Goal: Transaction & Acquisition: Obtain resource

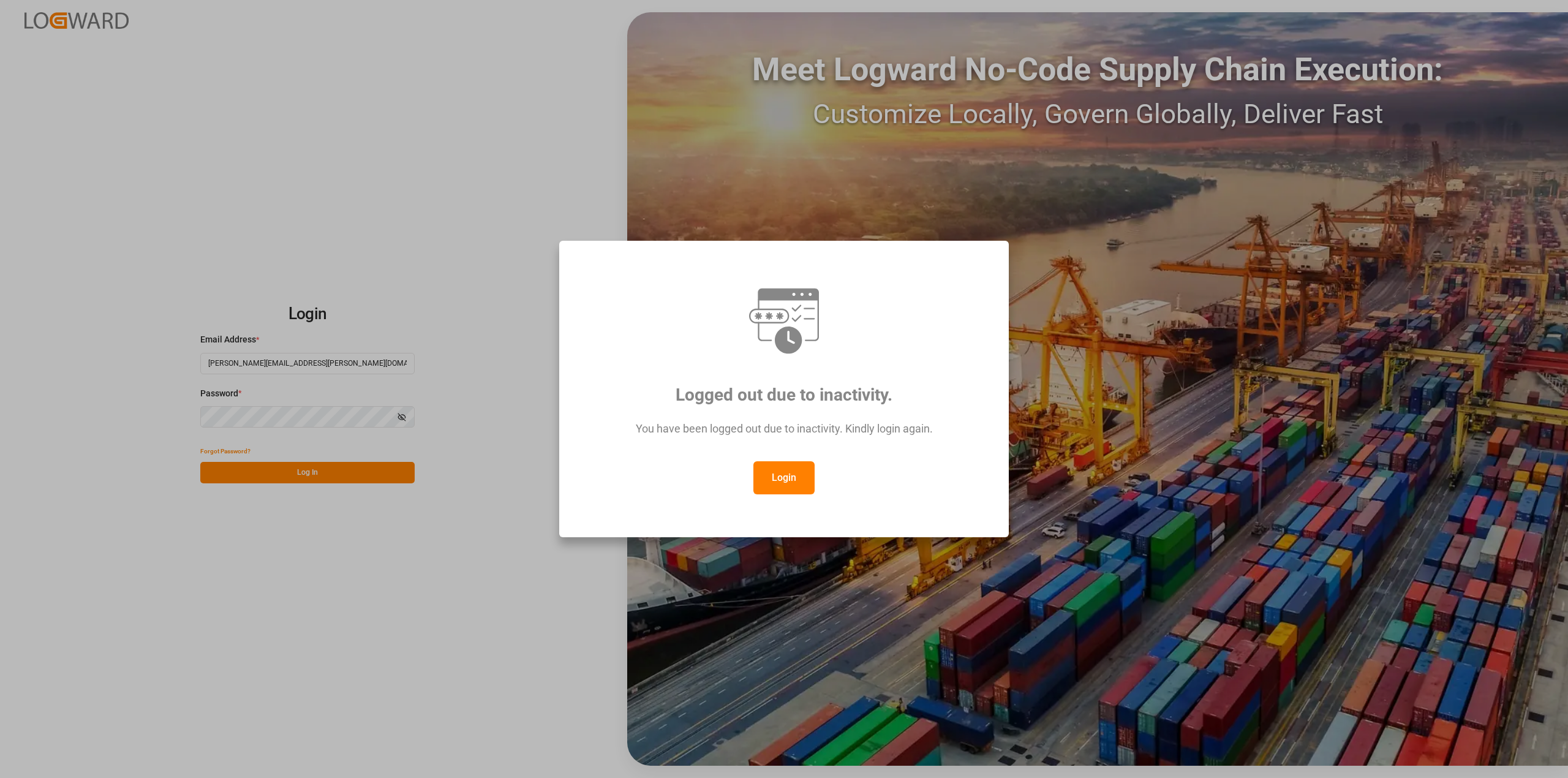
click at [769, 471] on button "Login" at bounding box center [784, 478] width 61 height 33
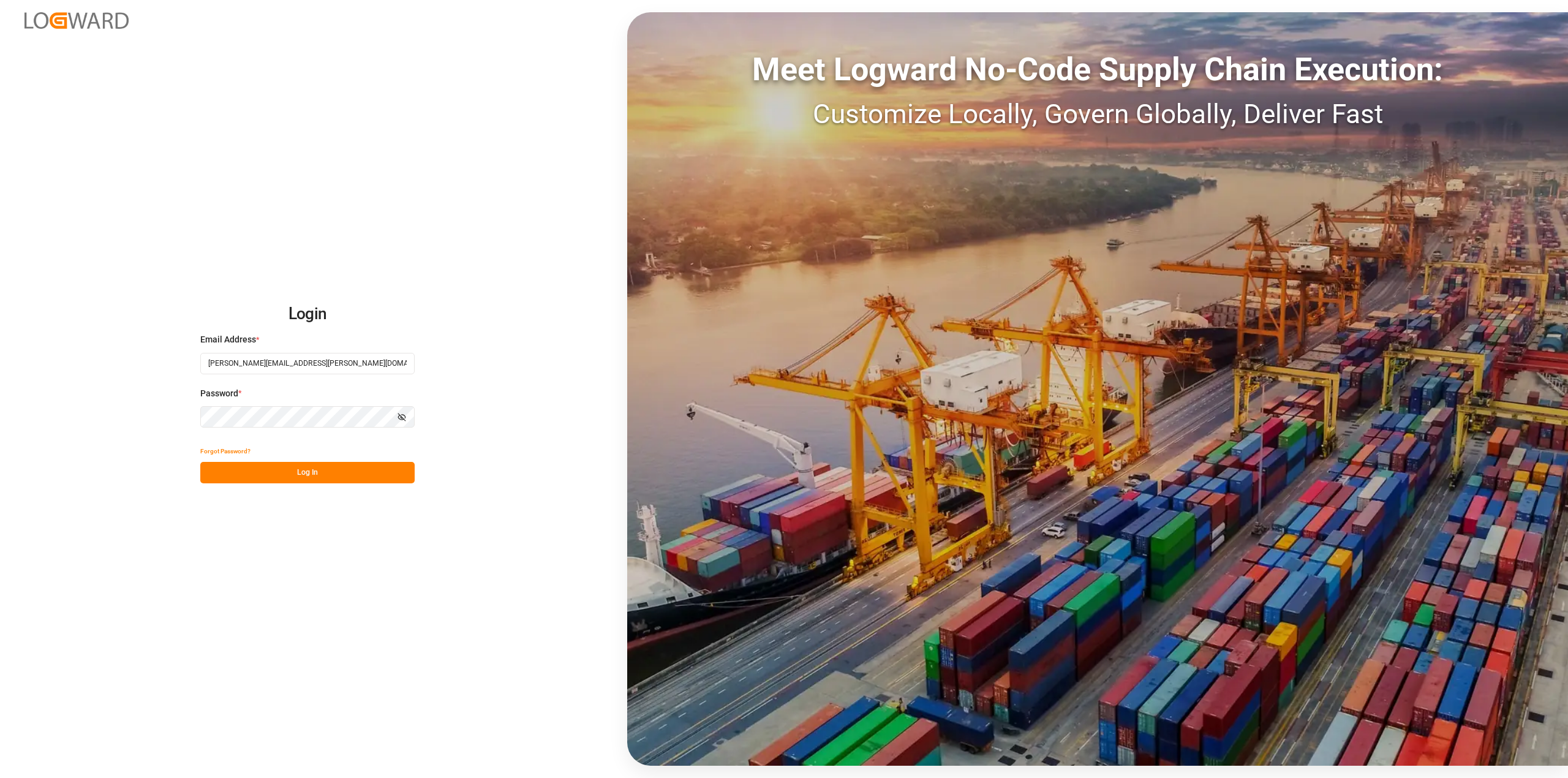
click at [295, 480] on button "Log In" at bounding box center [307, 472] width 214 height 22
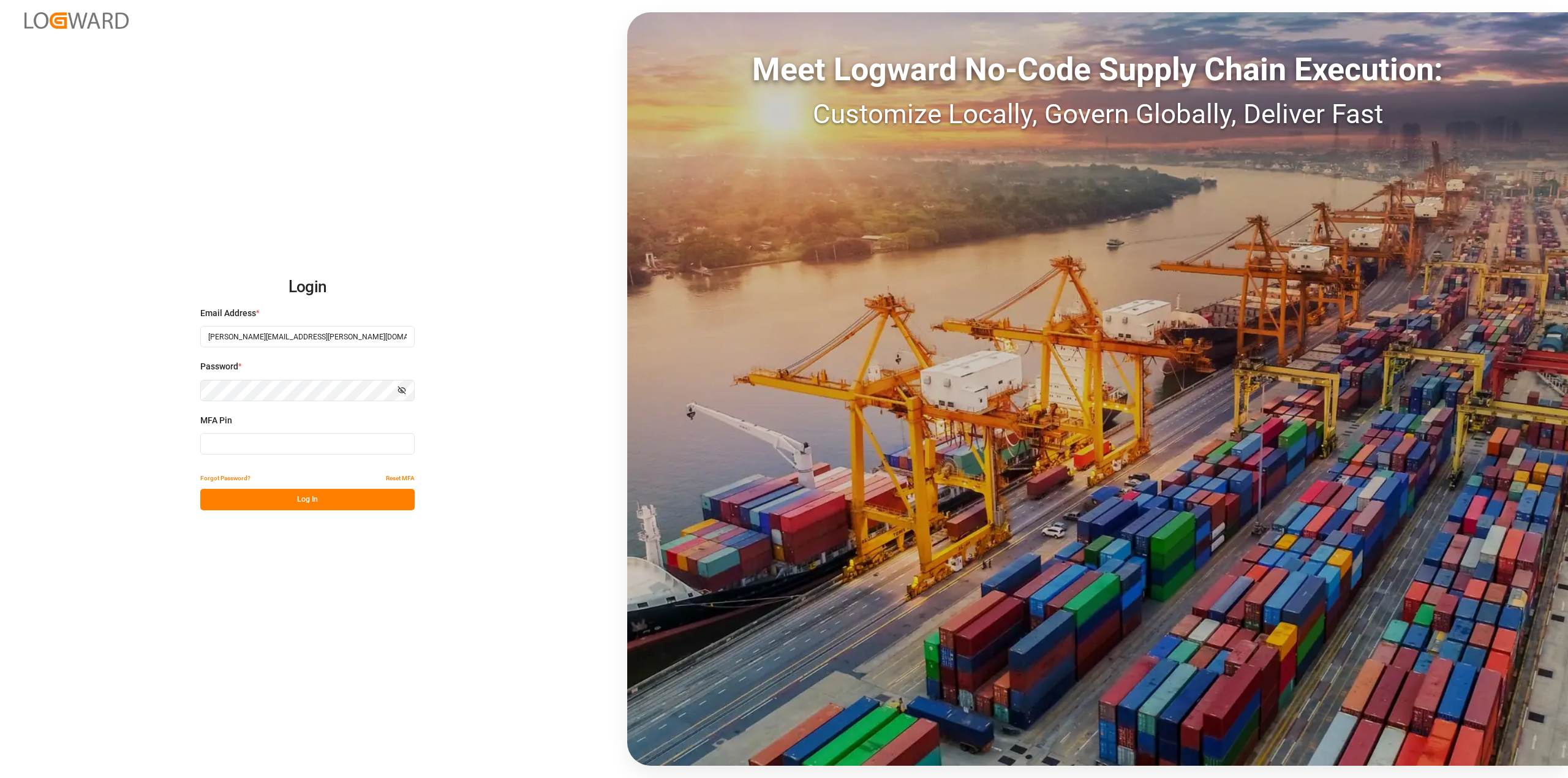
click at [380, 444] on input at bounding box center [307, 444] width 214 height 22
type input "959089"
click at [336, 500] on button "Log In" at bounding box center [307, 499] width 214 height 22
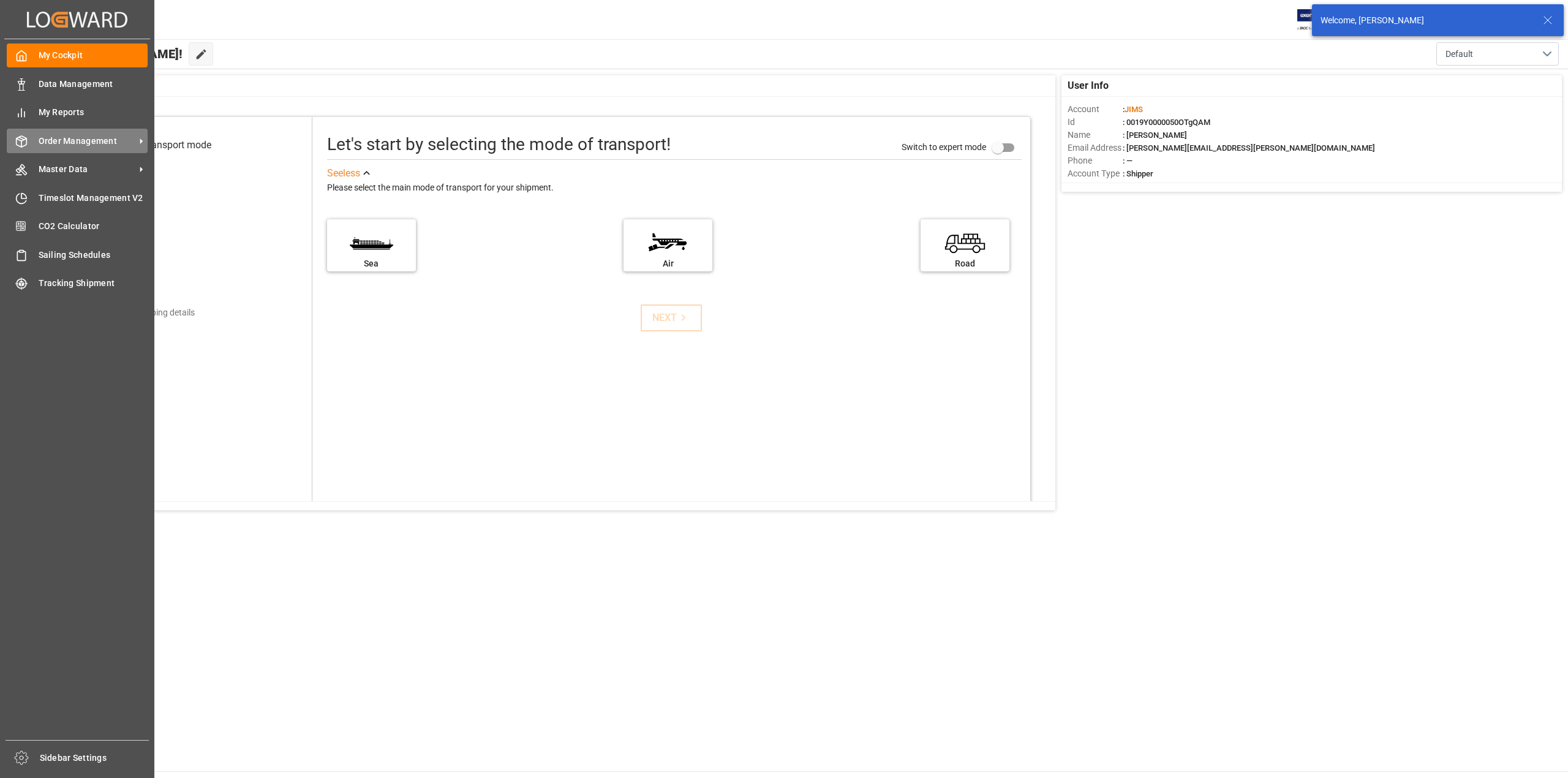
click at [18, 143] on icon at bounding box center [22, 142] width 10 height 11
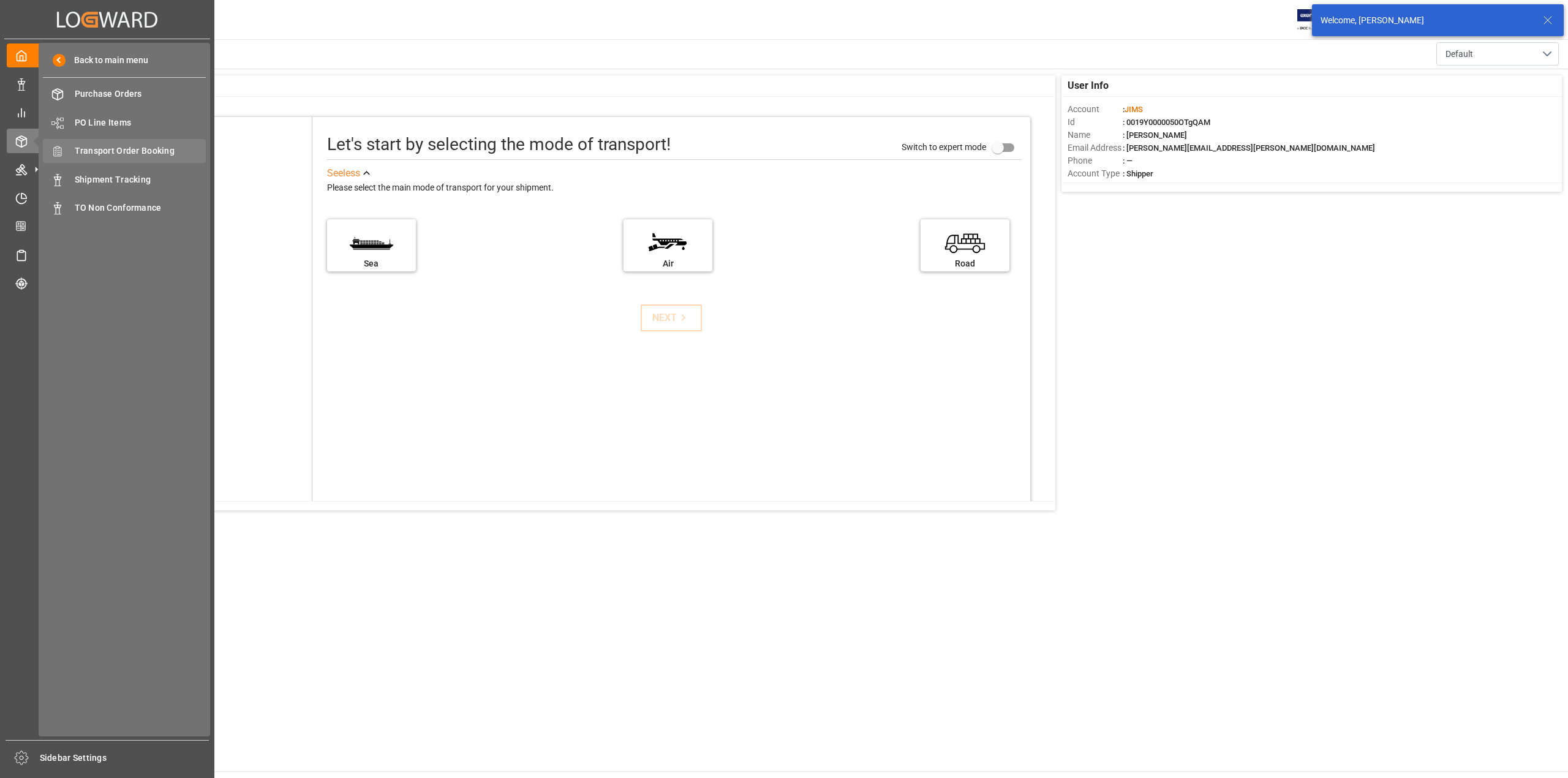
click at [110, 155] on span "Transport Order Booking" at bounding box center [140, 151] width 131 height 13
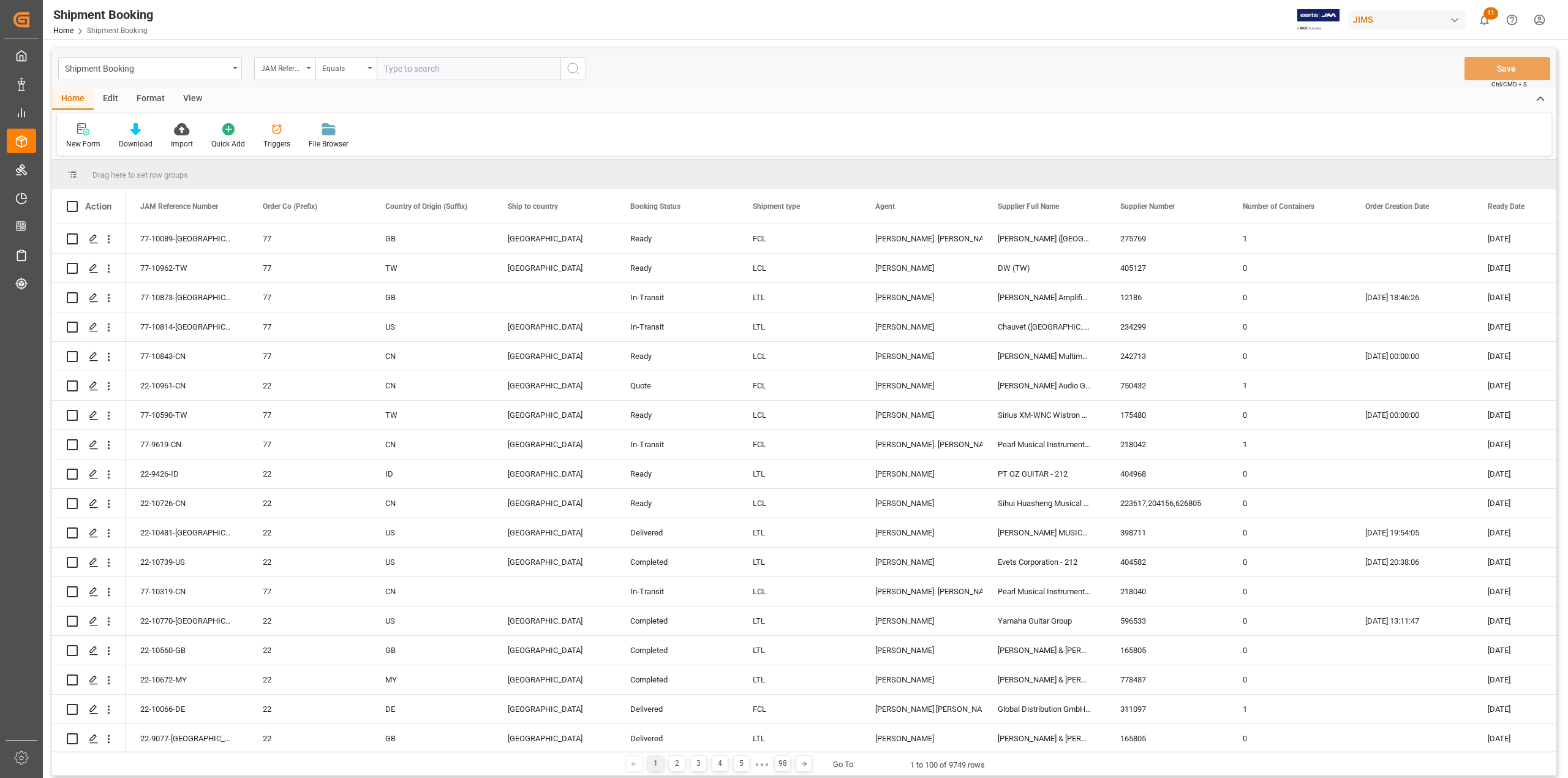
click at [434, 68] on input "text" at bounding box center [468, 68] width 184 height 23
type input "22-9328-CN"
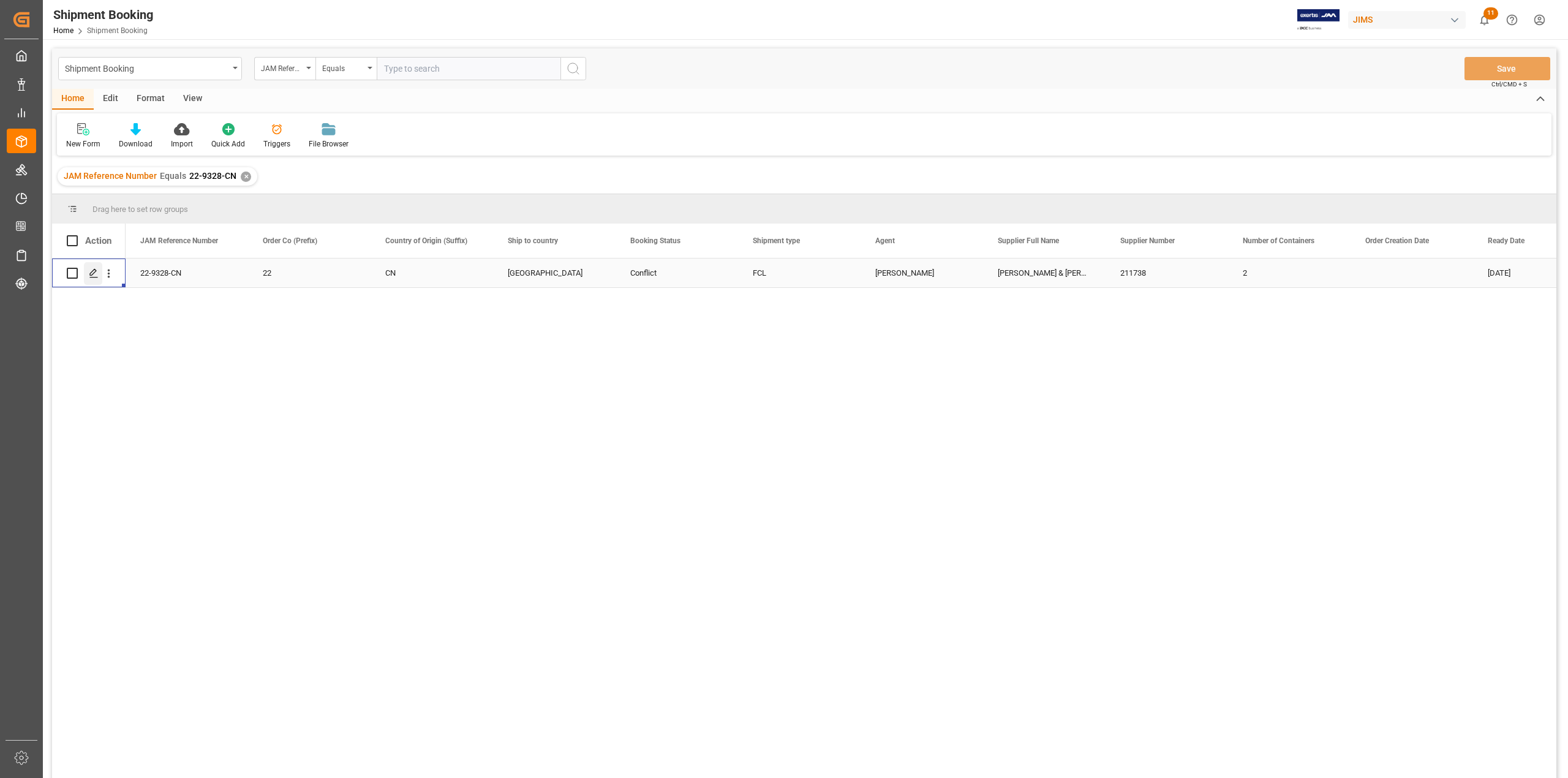
click at [92, 276] on icon "Press SPACE to select this row." at bounding box center [94, 273] width 10 height 10
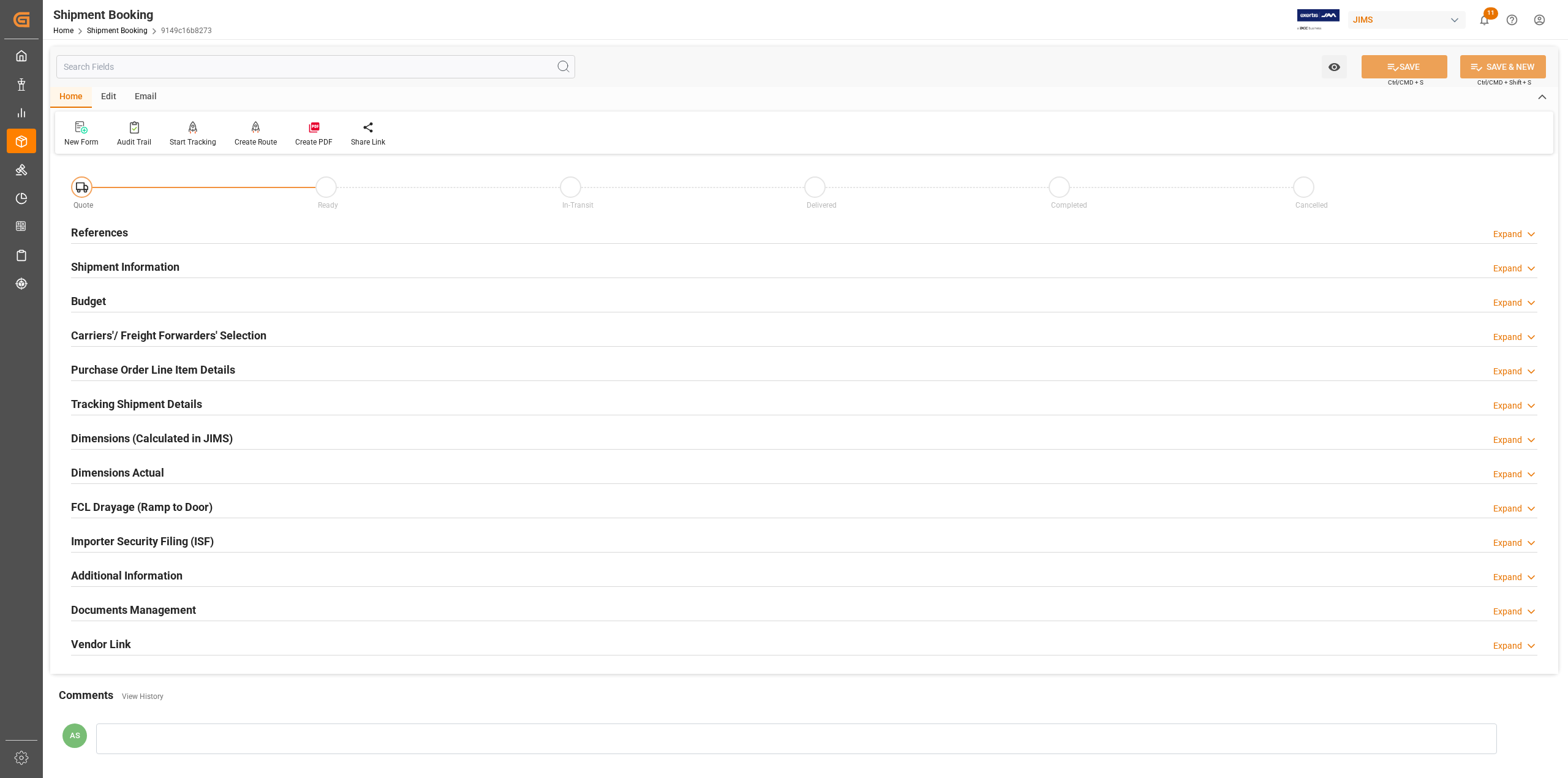
click at [155, 604] on h2 "Documents Management" at bounding box center [133, 609] width 125 height 17
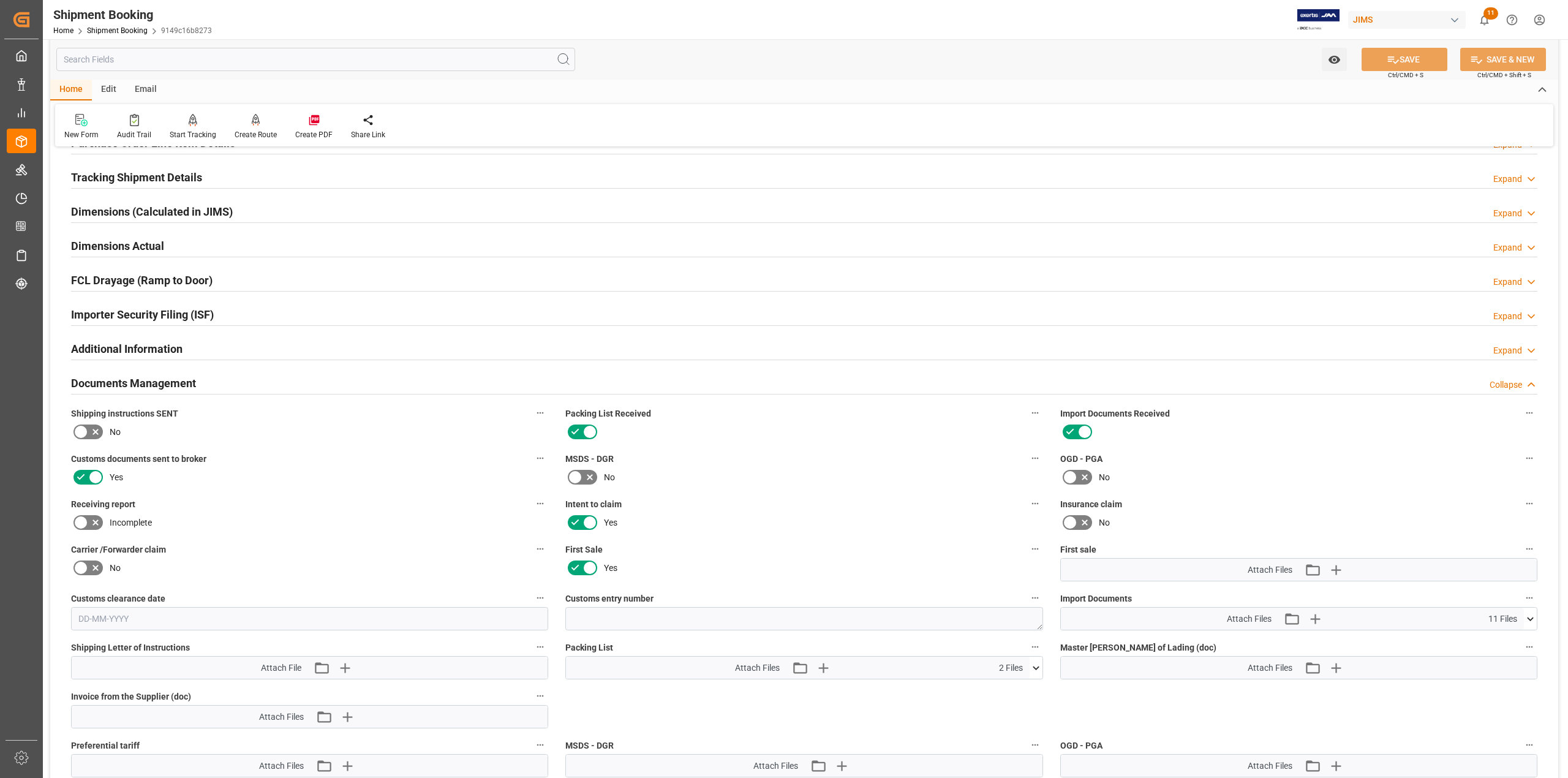
scroll to position [326, 0]
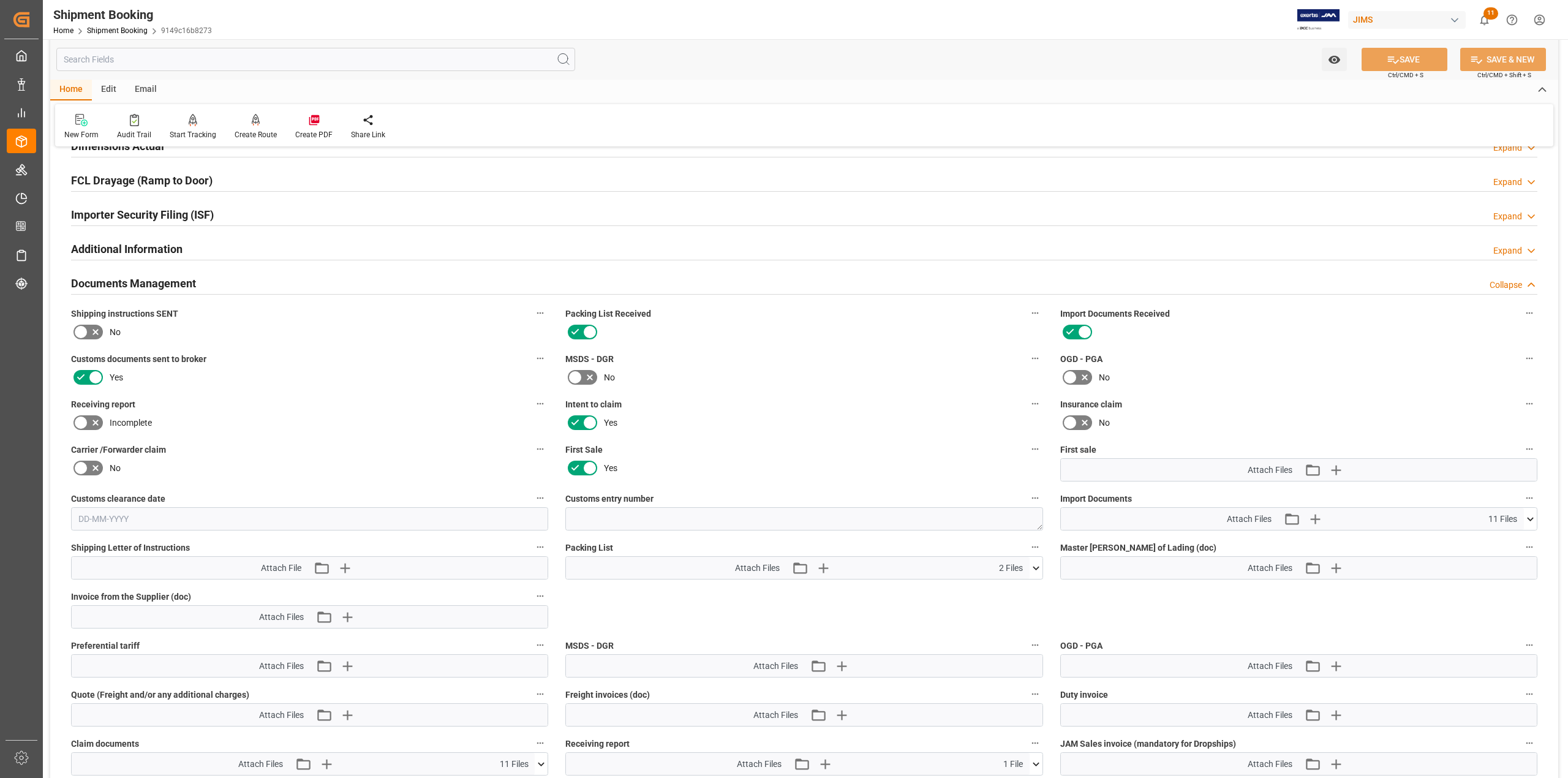
click at [1534, 522] on icon at bounding box center [1531, 519] width 13 height 13
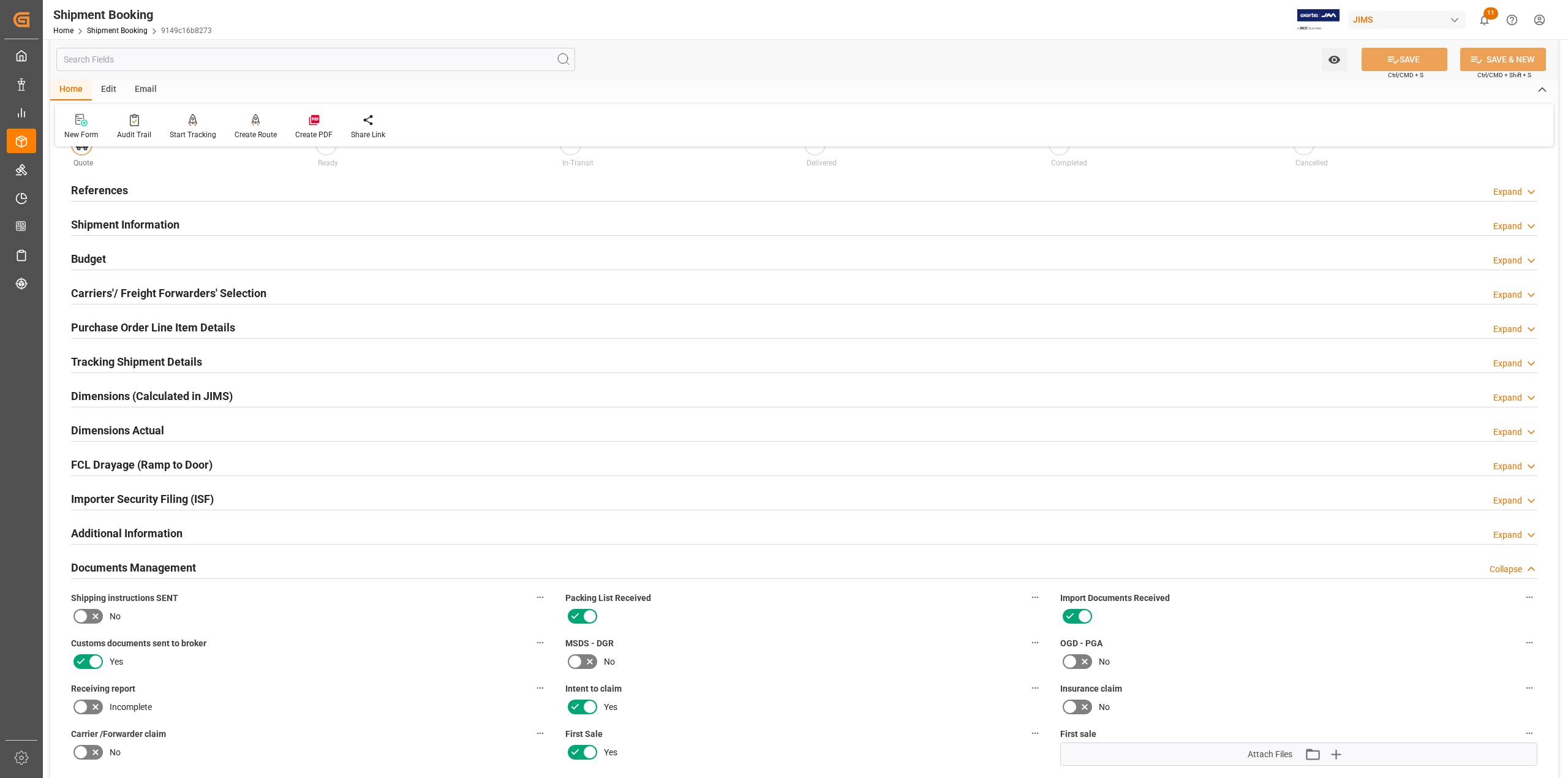
scroll to position [0, 0]
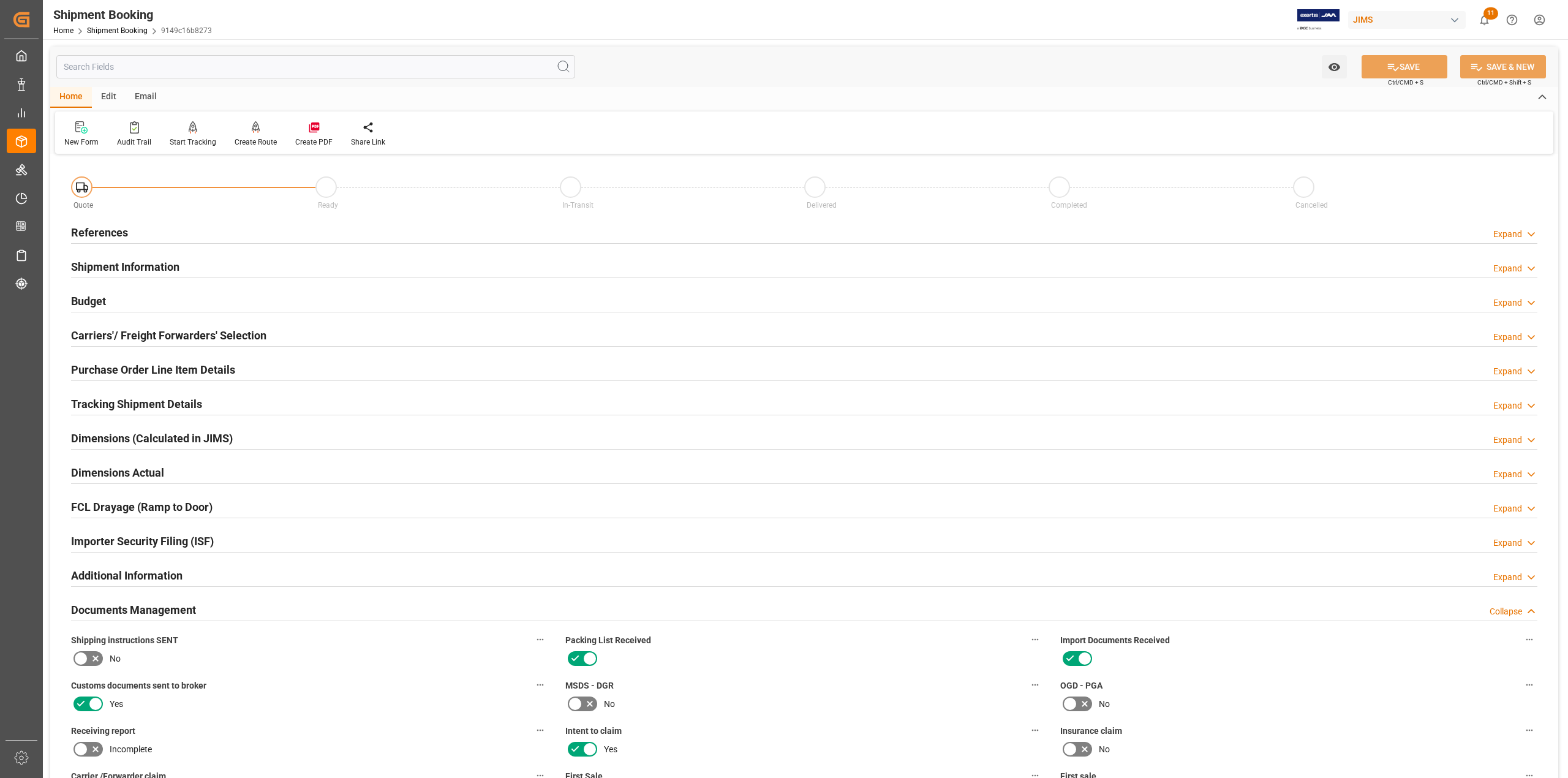
click at [105, 234] on h2 "References" at bounding box center [100, 233] width 57 height 17
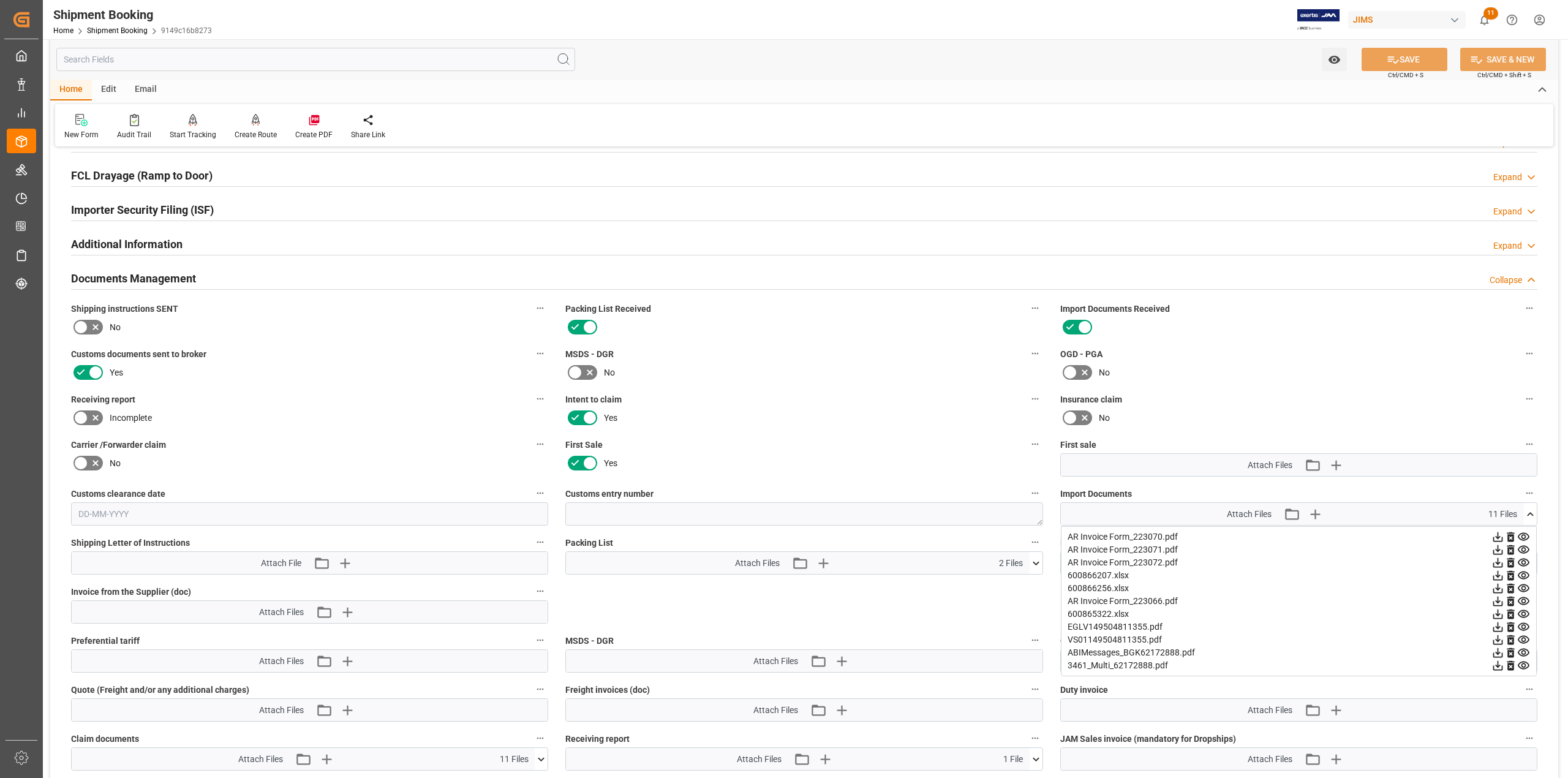
scroll to position [572, 0]
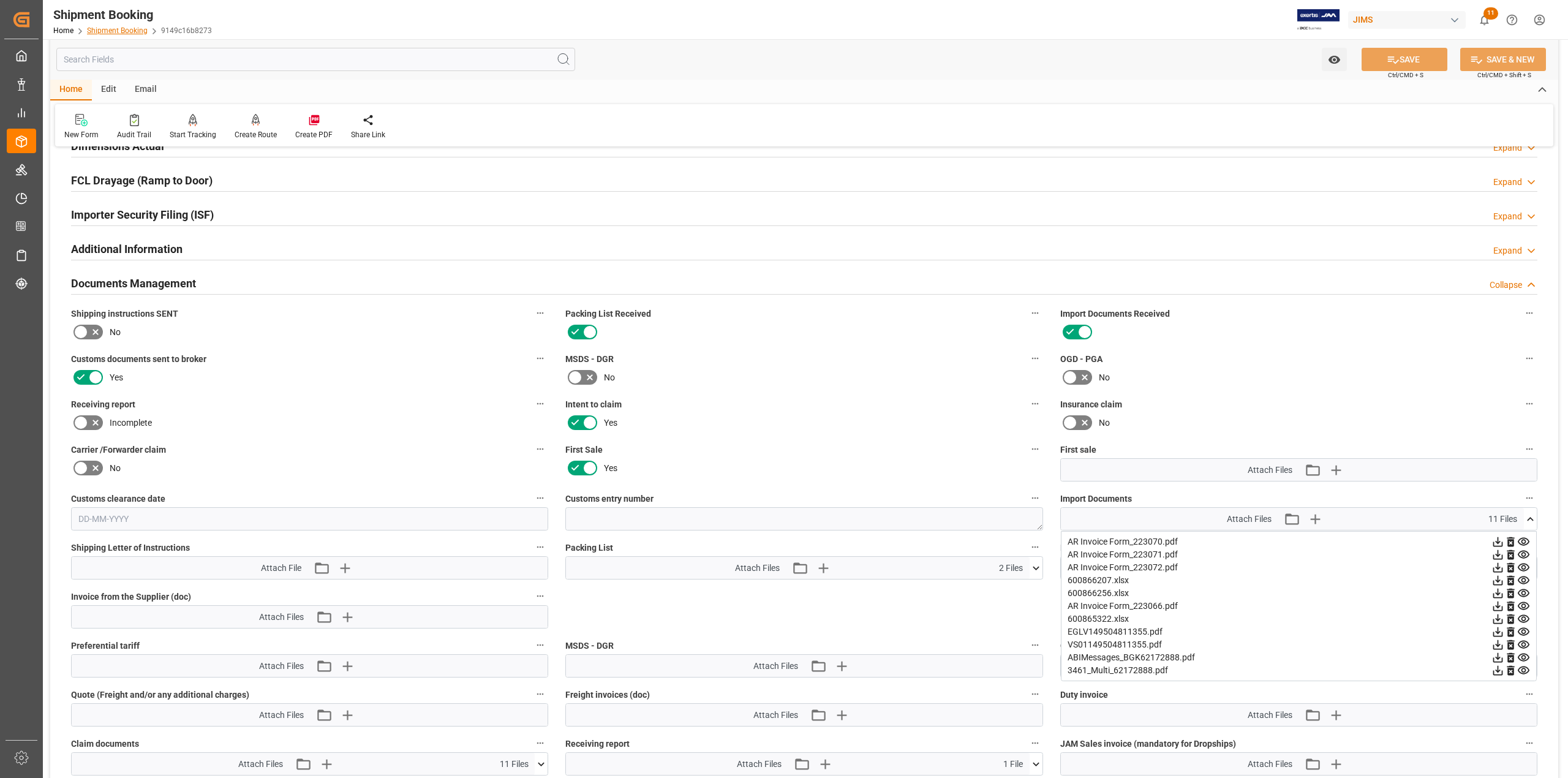
click at [134, 33] on link "Shipment Booking" at bounding box center [117, 30] width 61 height 9
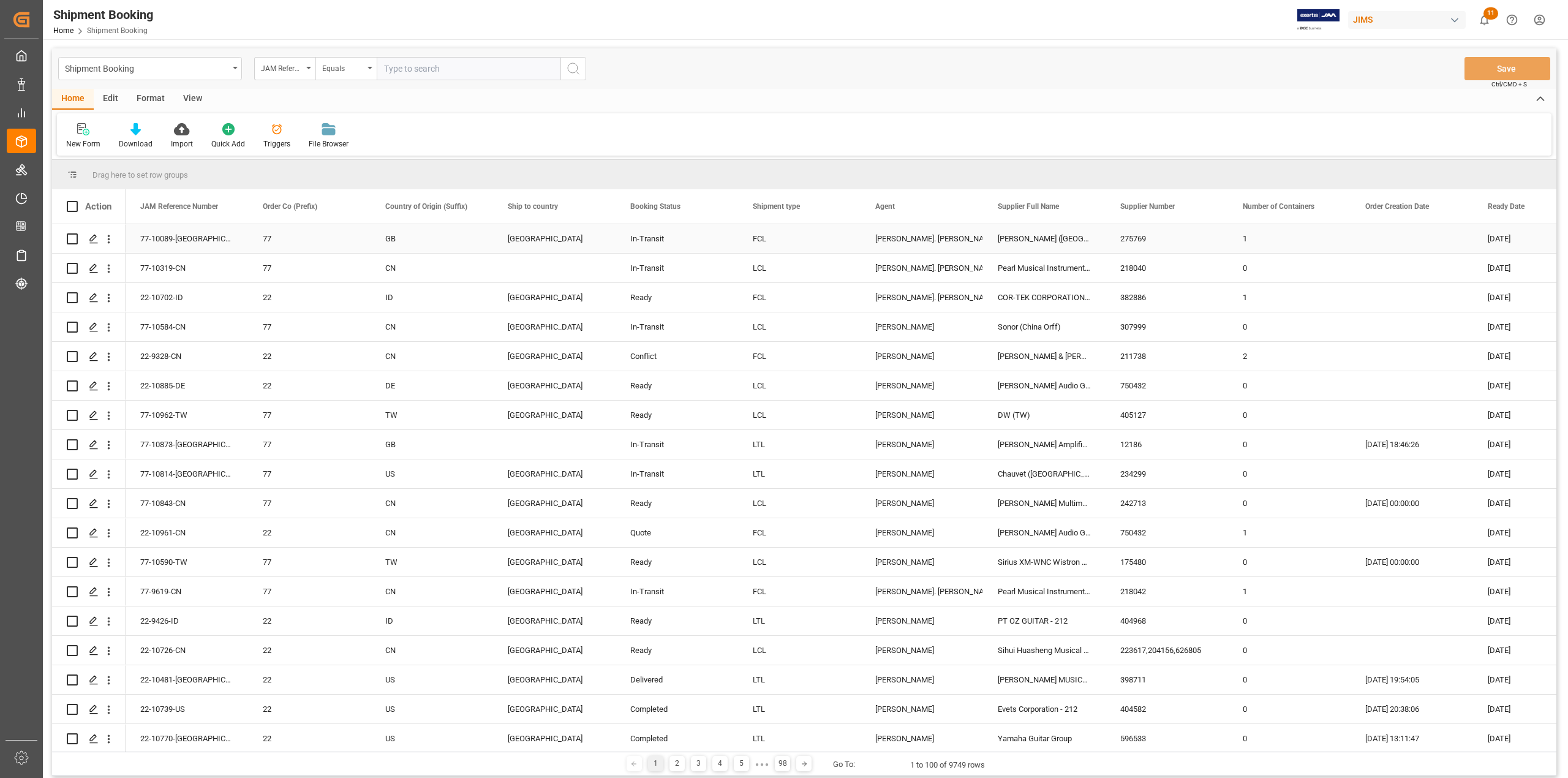
click at [69, 240] on input "Press Space to toggle row selection (unchecked)" at bounding box center [72, 239] width 11 height 11
checkbox input "true"
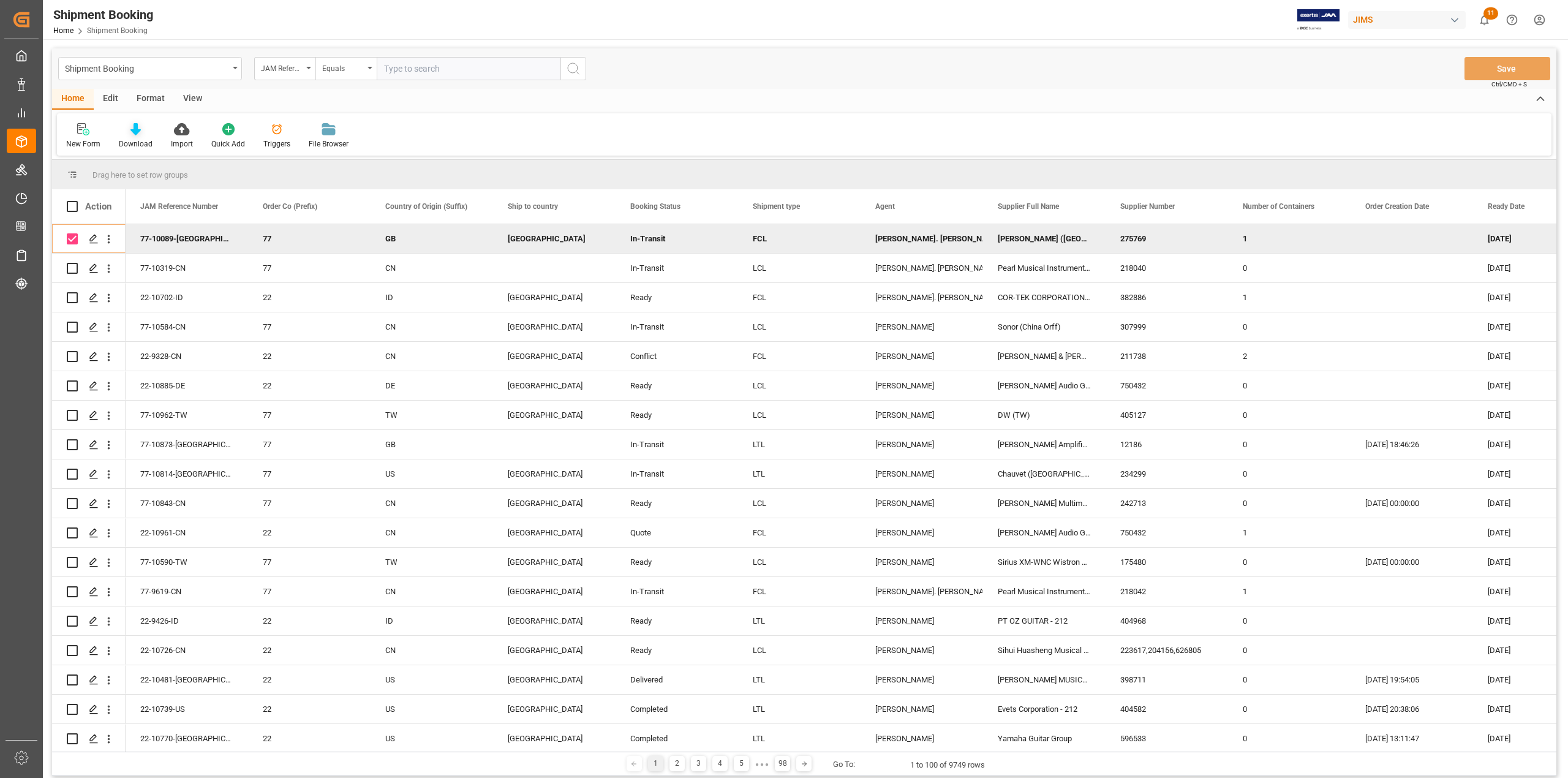
click at [131, 127] on icon at bounding box center [135, 129] width 10 height 12
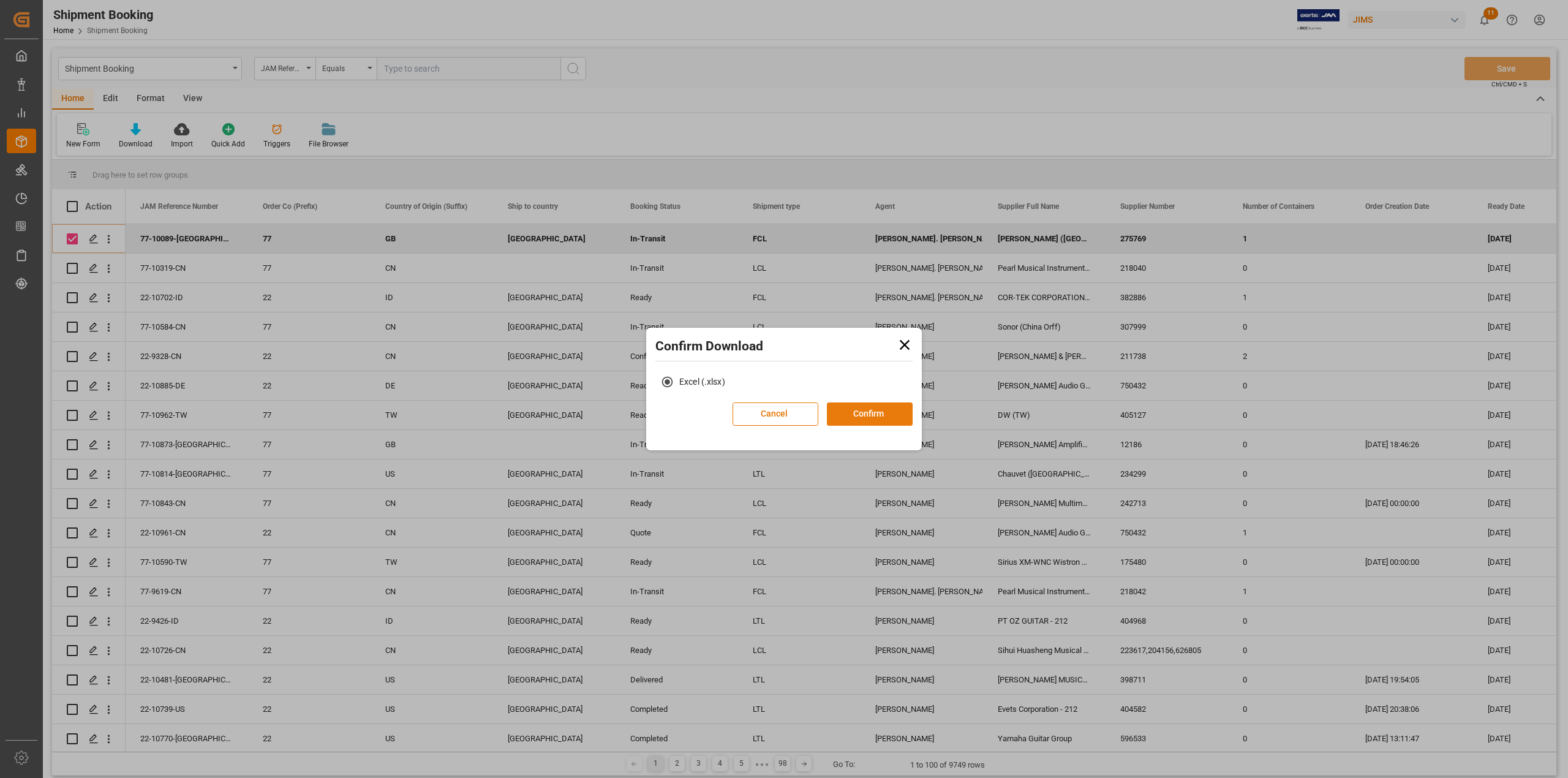
click at [880, 410] on button "Confirm" at bounding box center [870, 413] width 86 height 23
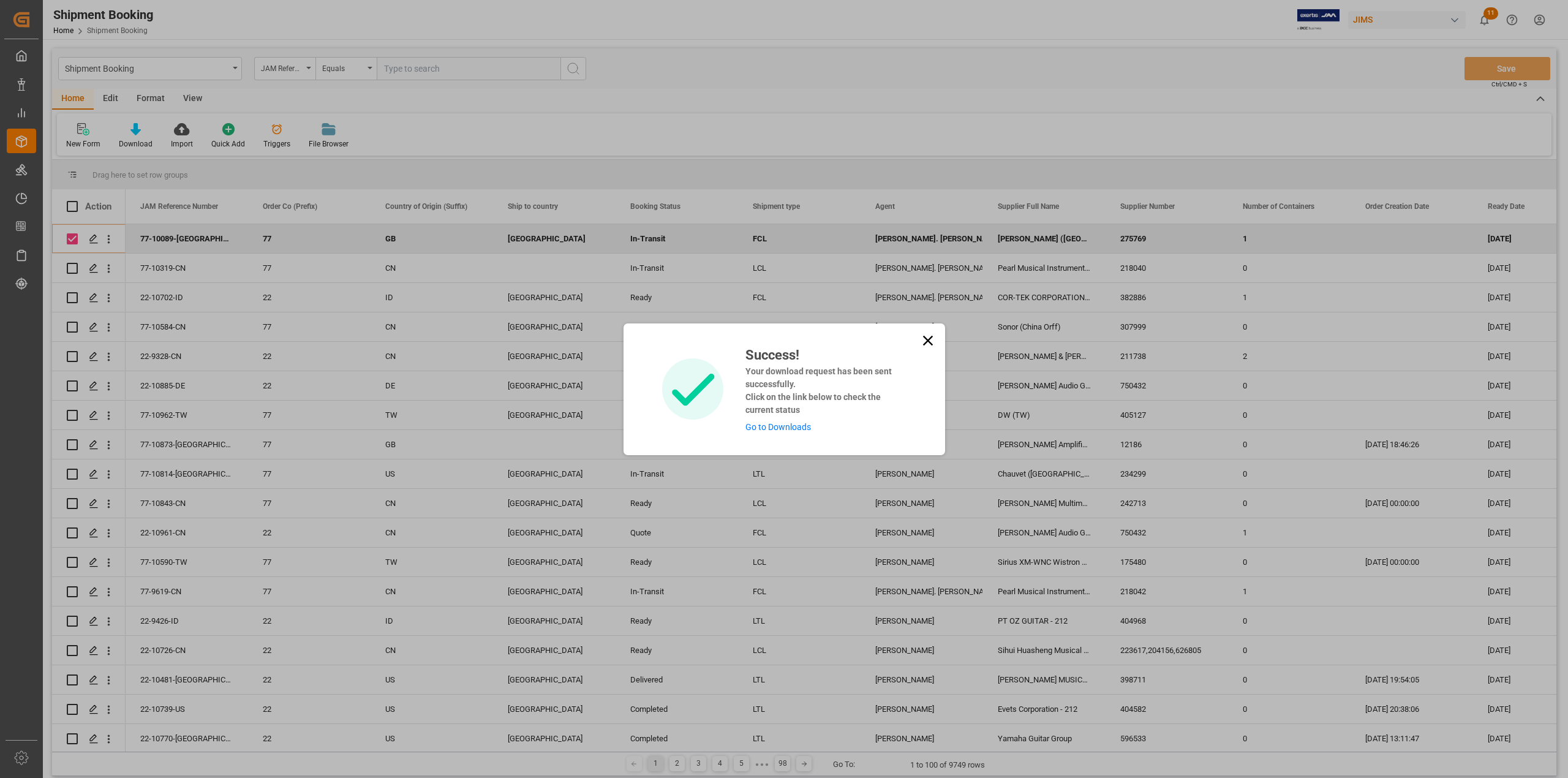
click at [785, 426] on link "Go to Downloads" at bounding box center [778, 427] width 65 height 10
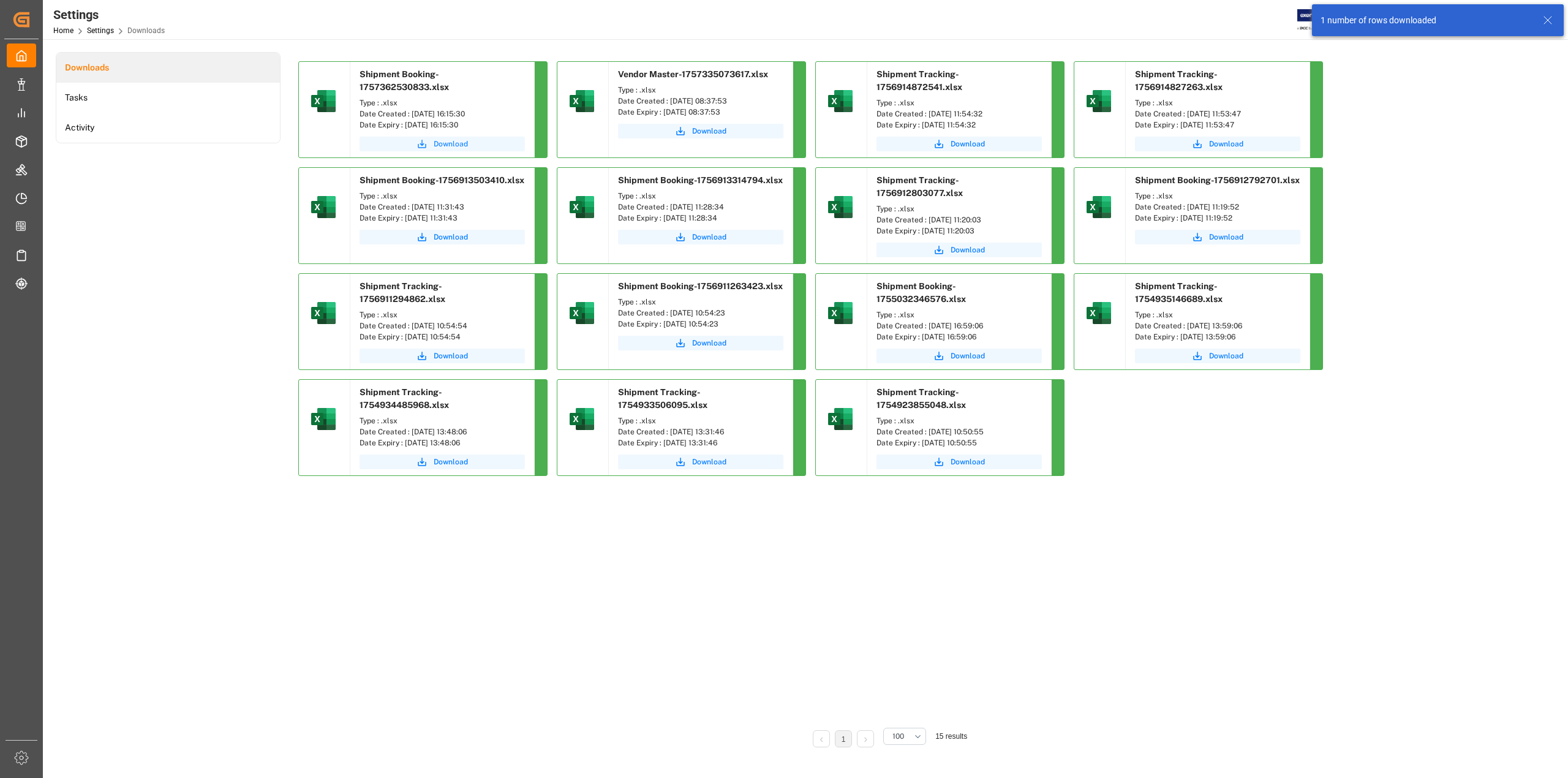
click at [442, 140] on span "Download" at bounding box center [451, 144] width 34 height 11
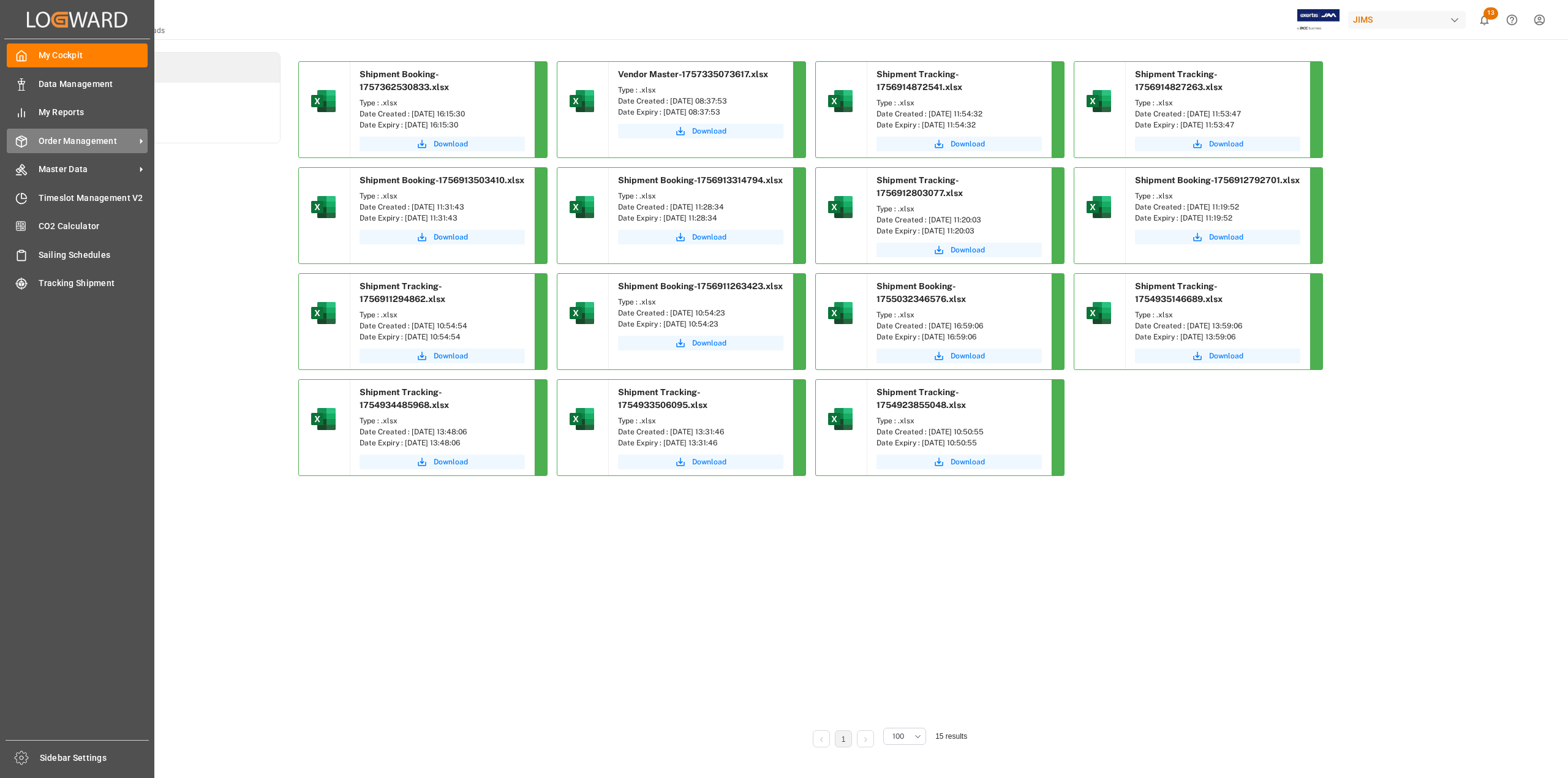
click at [67, 135] on span "Order Management" at bounding box center [87, 141] width 97 height 13
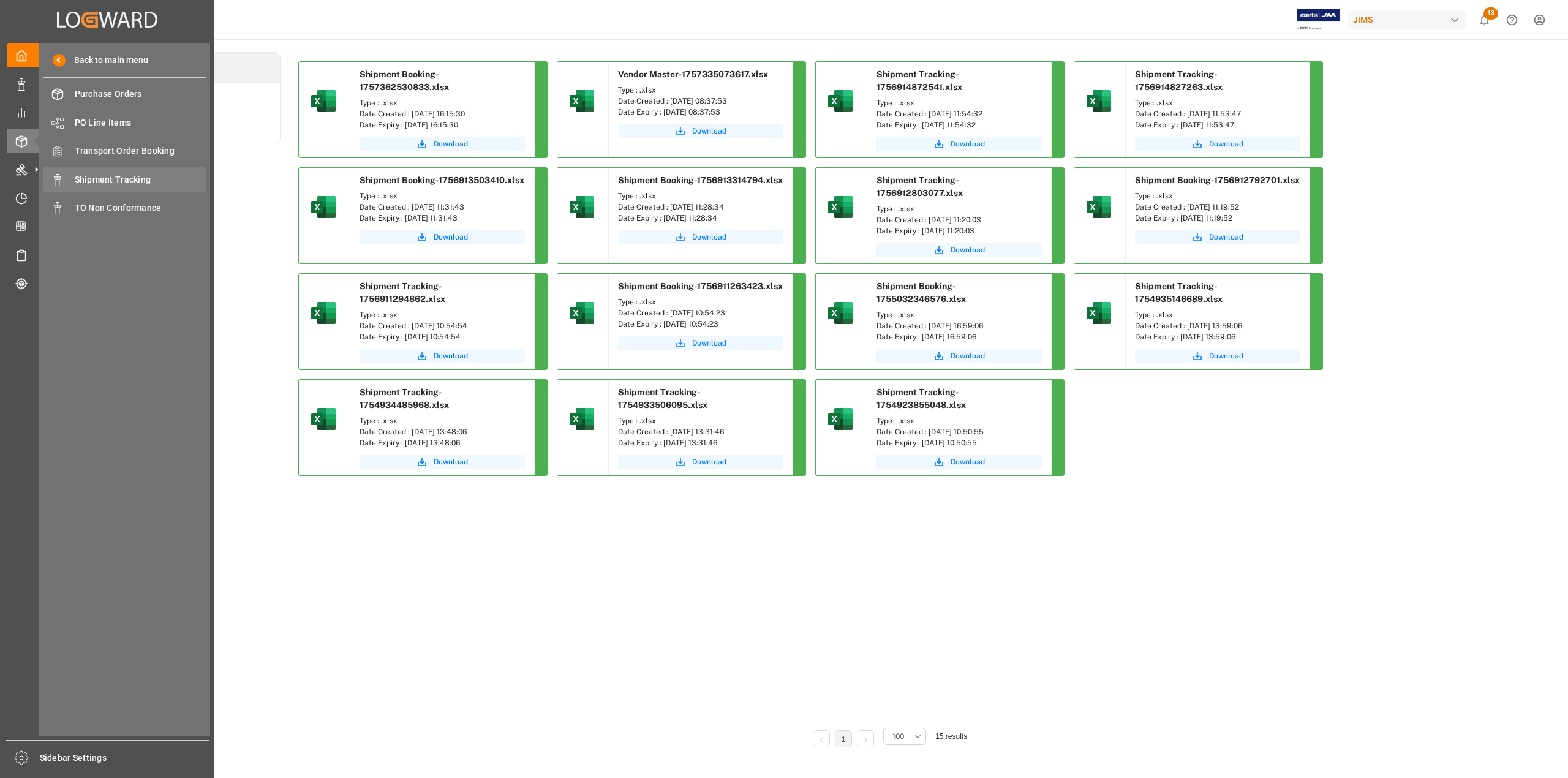
click at [105, 190] on div "Shipment Tracking Shipment Tracking" at bounding box center [124, 179] width 163 height 24
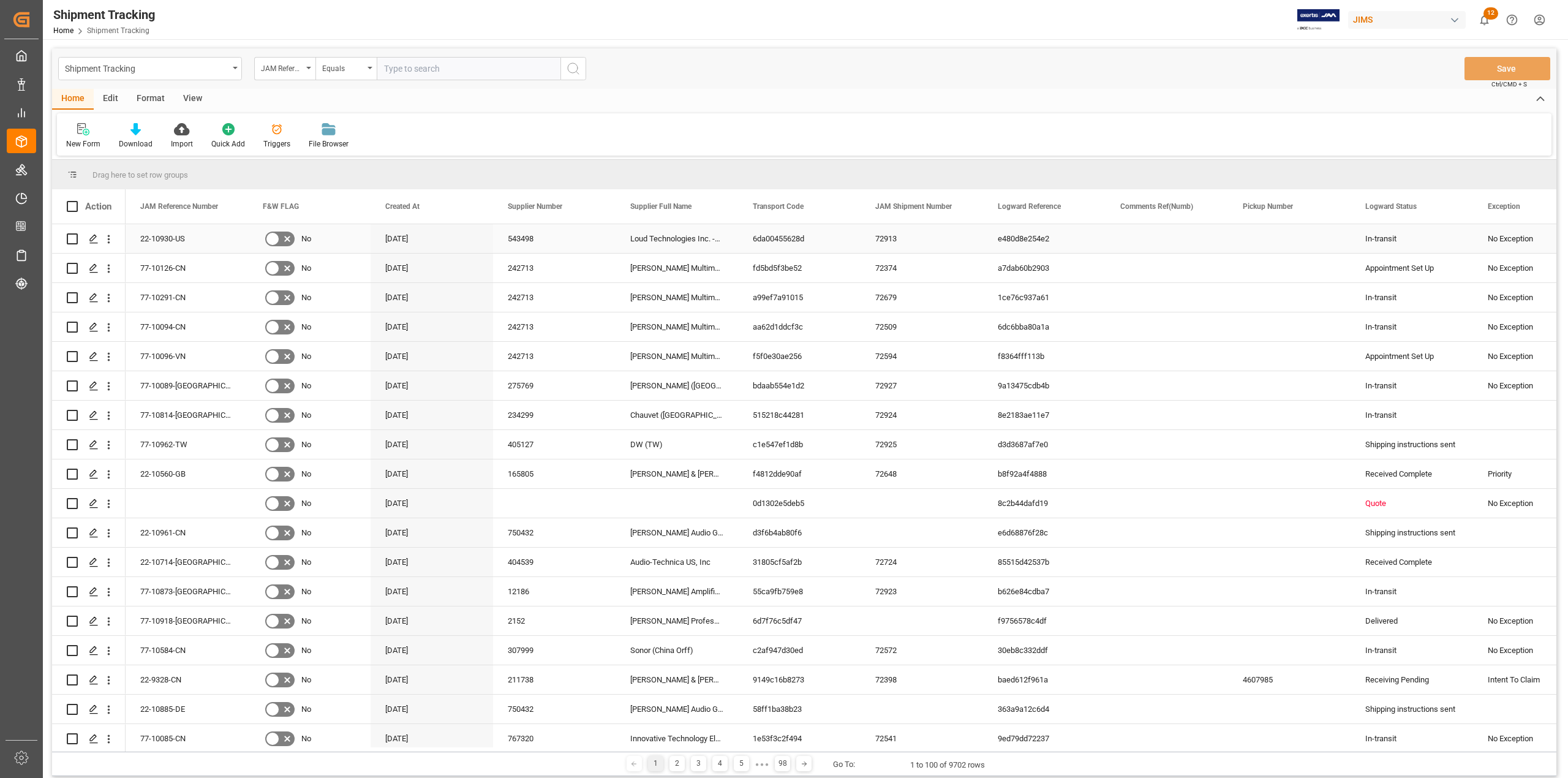
click at [65, 241] on div "Press SPACE to select this row." at bounding box center [88, 239] width 73 height 29
click at [72, 239] on input "Press Space to toggle row selection (unchecked)" at bounding box center [72, 239] width 11 height 11
checkbox input "true"
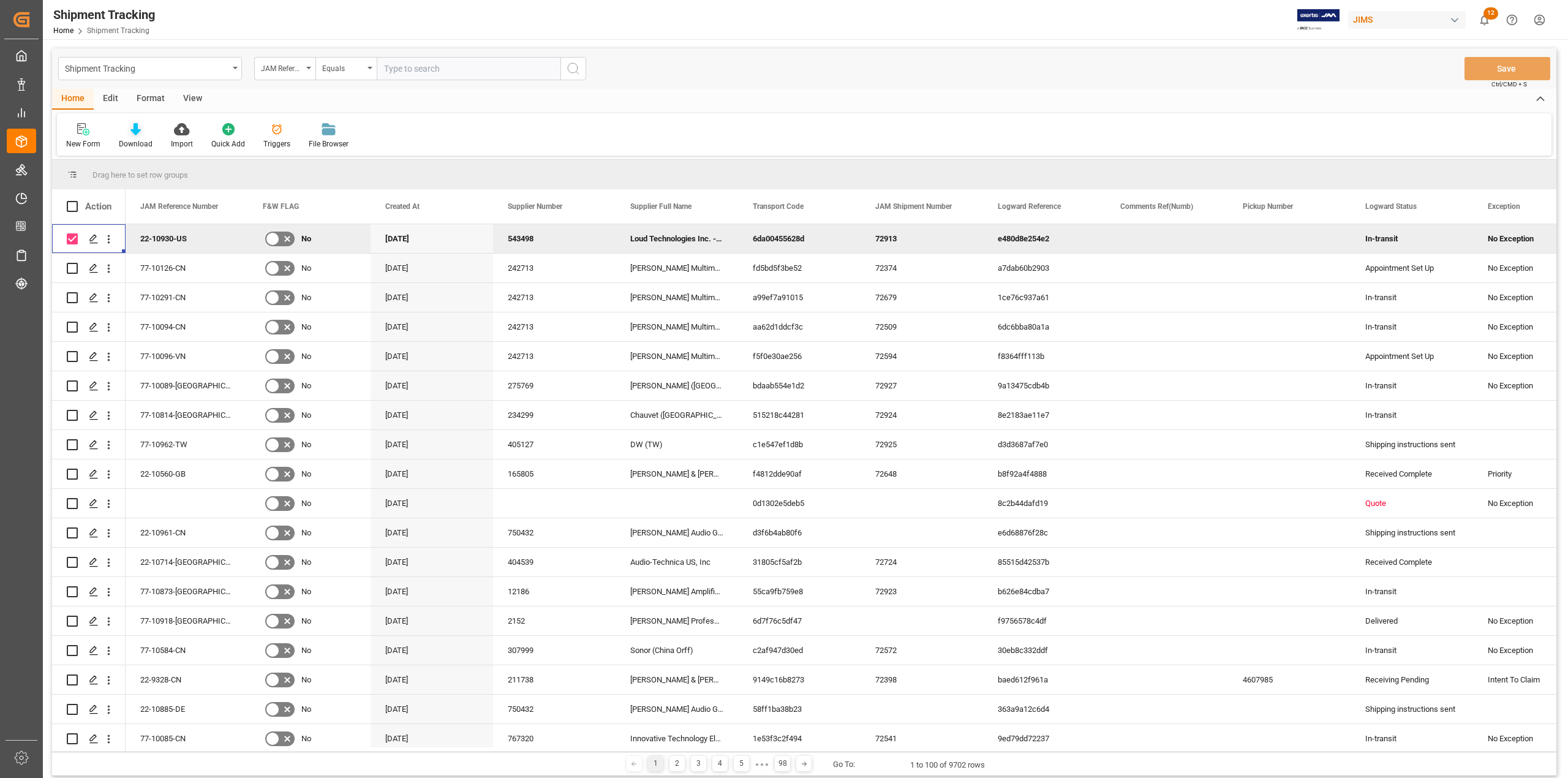
click at [127, 131] on div at bounding box center [135, 129] width 33 height 13
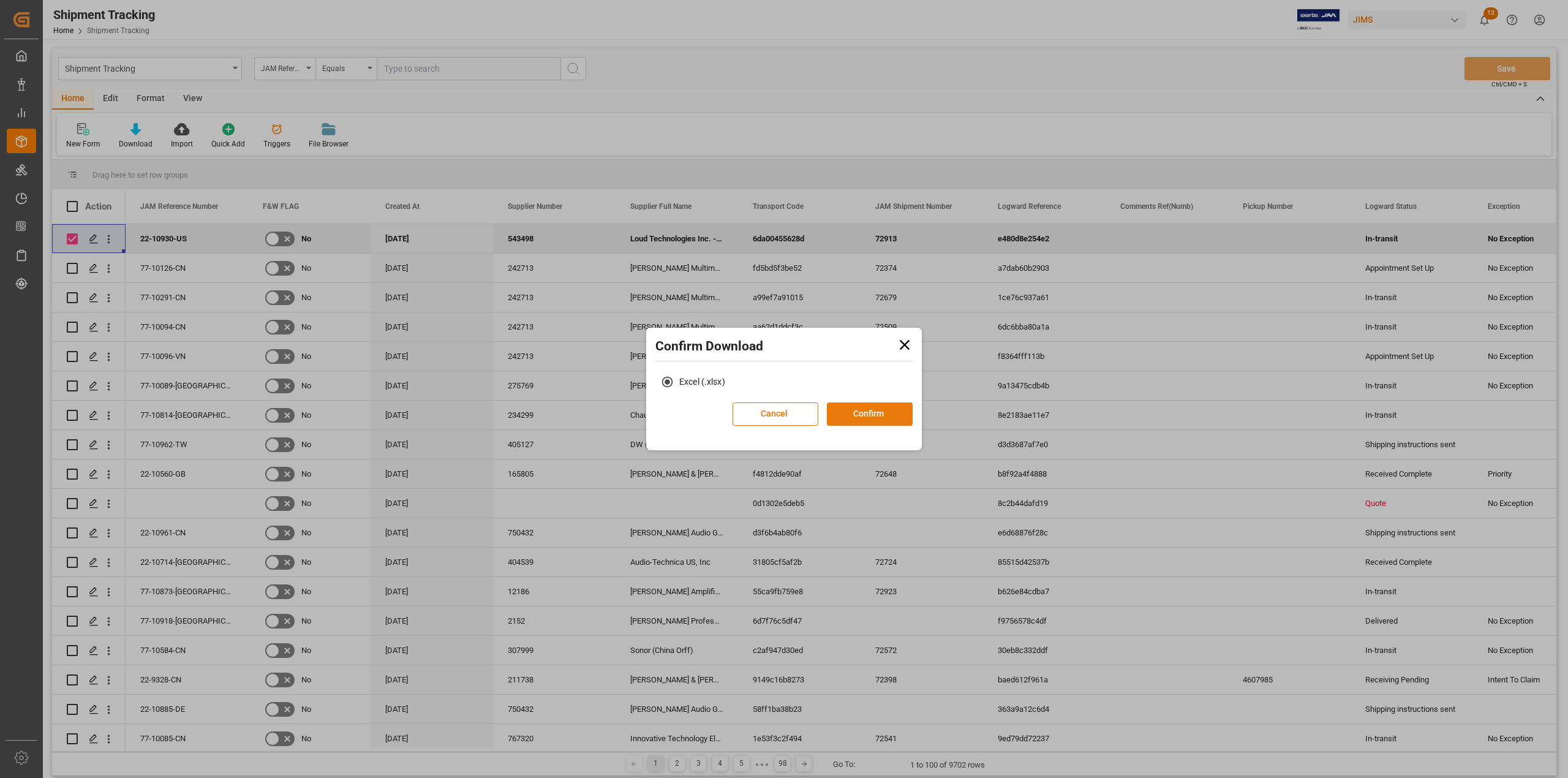
click at [861, 408] on button "Confirm" at bounding box center [870, 413] width 86 height 23
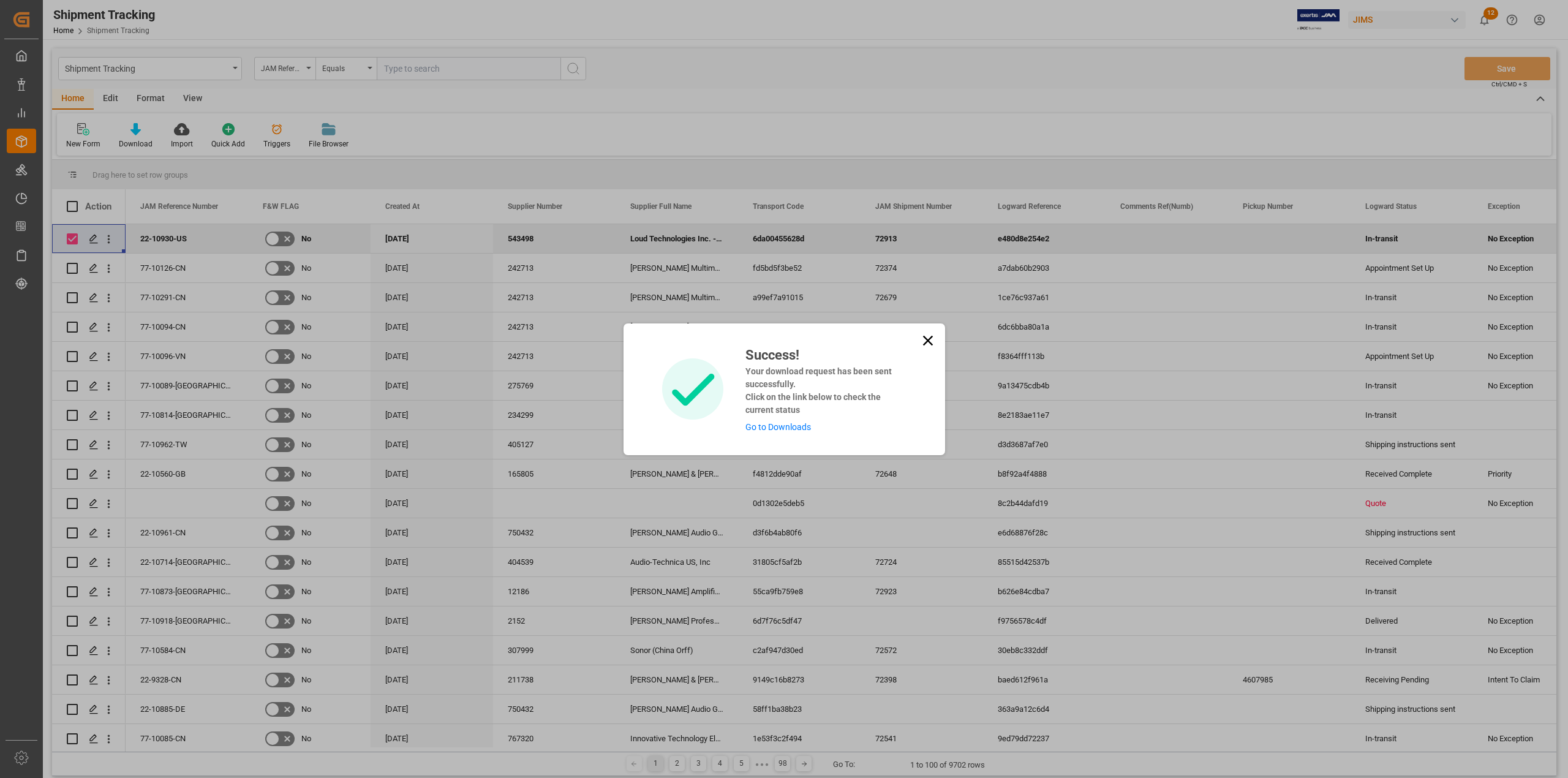
click at [795, 424] on link "Go to Downloads" at bounding box center [778, 427] width 65 height 10
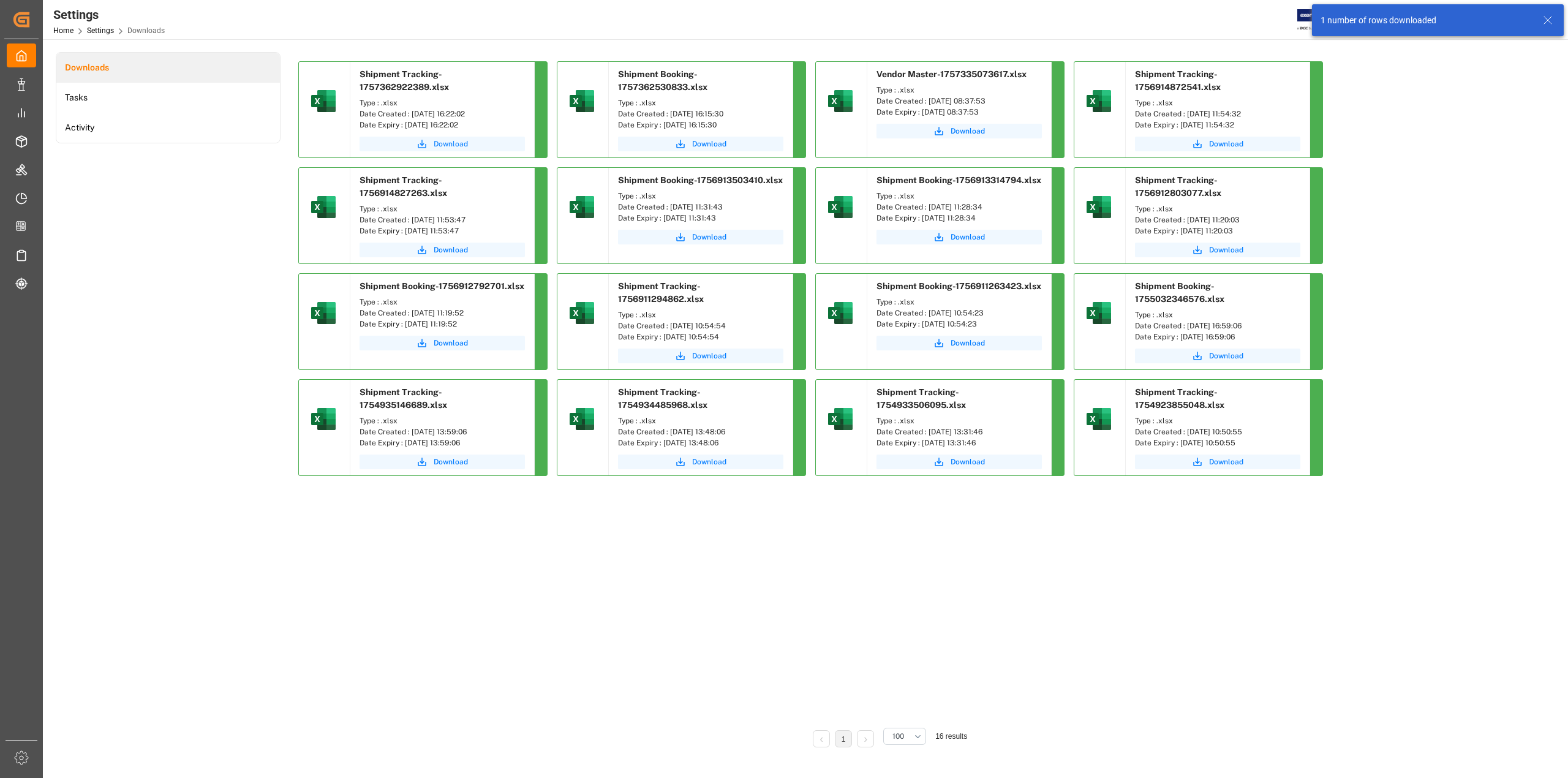
click at [439, 143] on span "Download" at bounding box center [451, 144] width 34 height 11
